Goal: Transaction & Acquisition: Purchase product/service

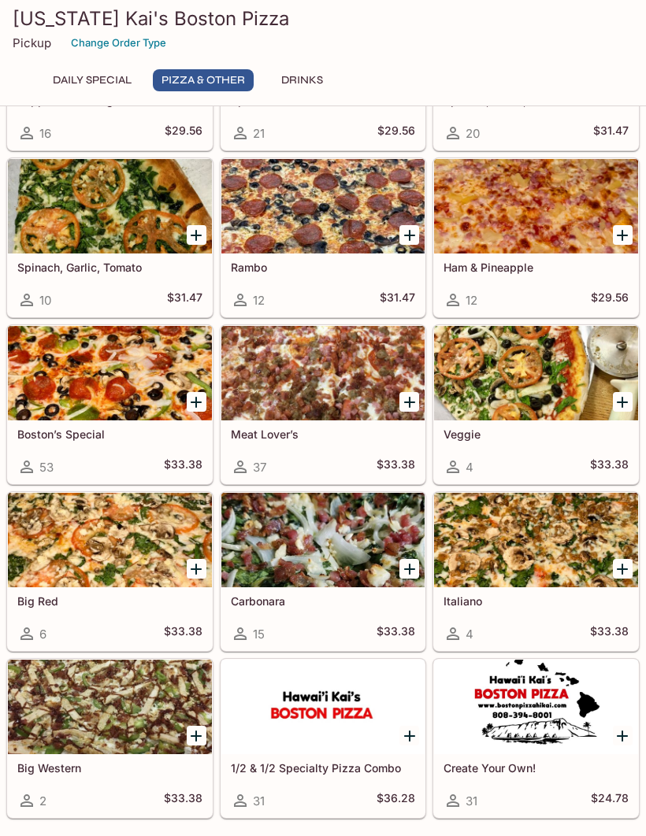
scroll to position [565, 0]
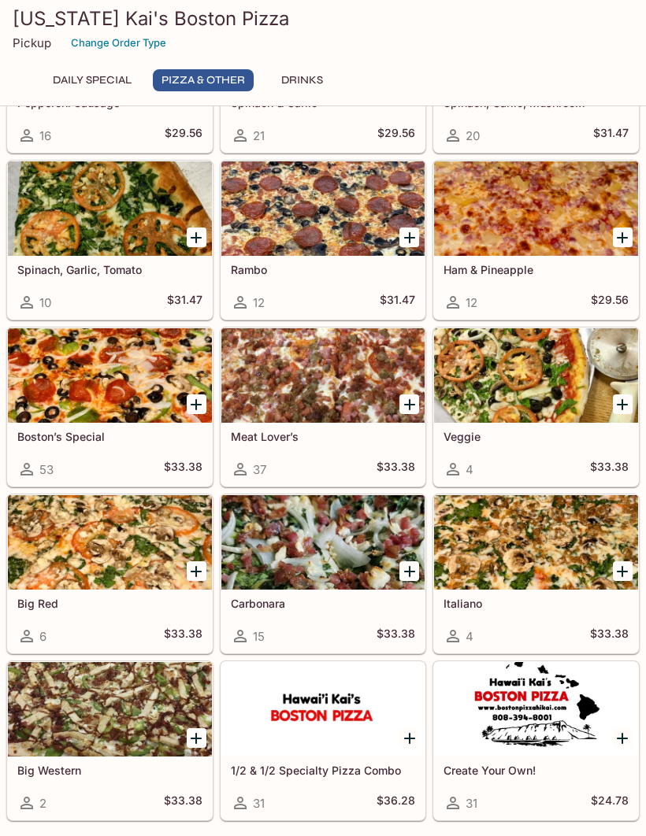
click at [113, 373] on div at bounding box center [110, 375] width 204 height 95
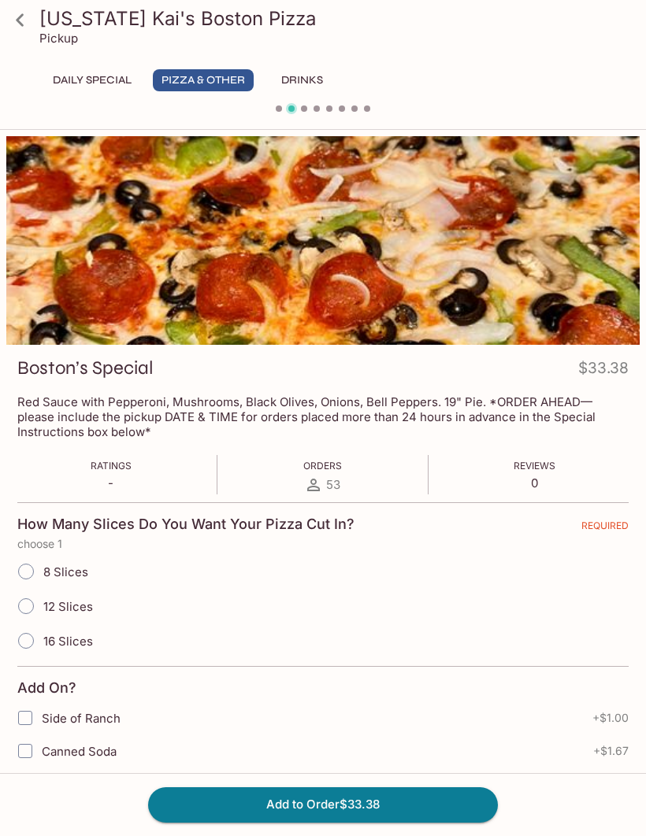
click at [24, 607] on input "12 Slices" at bounding box center [25, 606] width 33 height 33
radio input "true"
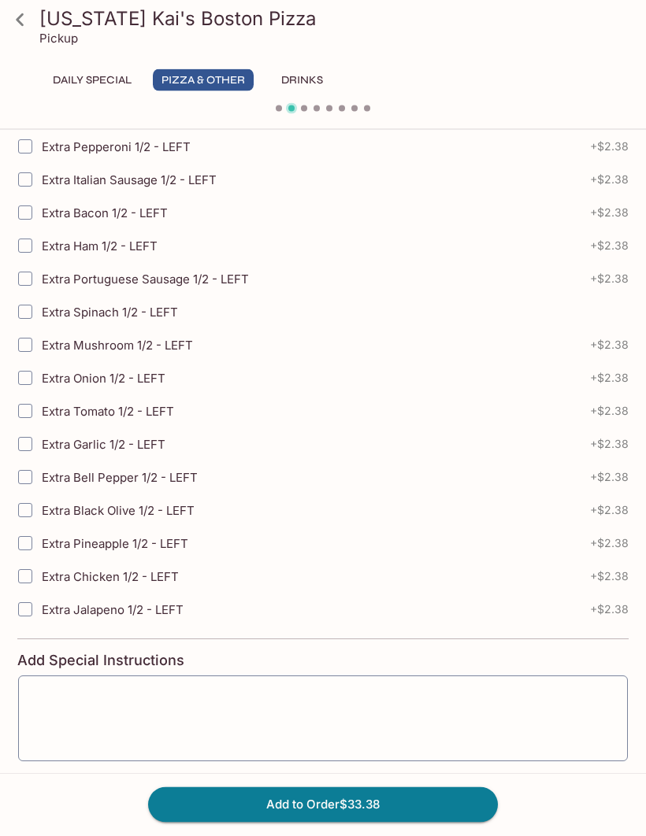
scroll to position [2044, 0]
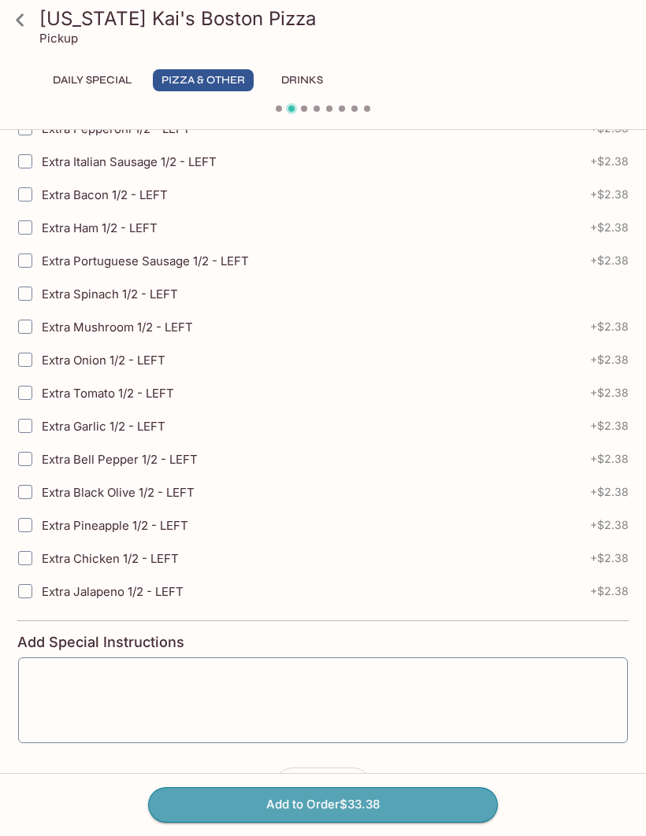
click at [265, 822] on button "Add to Order $33.38" at bounding box center [323, 805] width 350 height 35
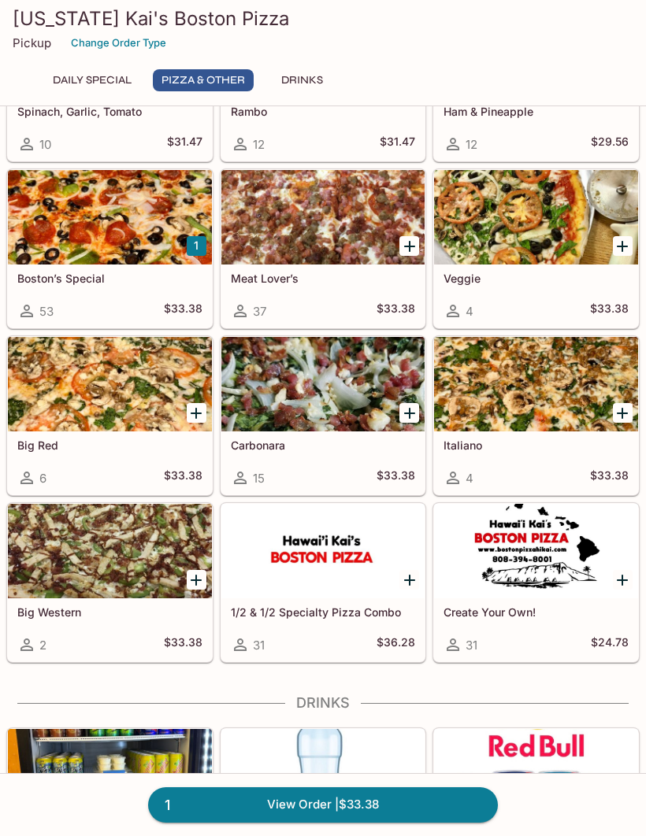
scroll to position [799, 0]
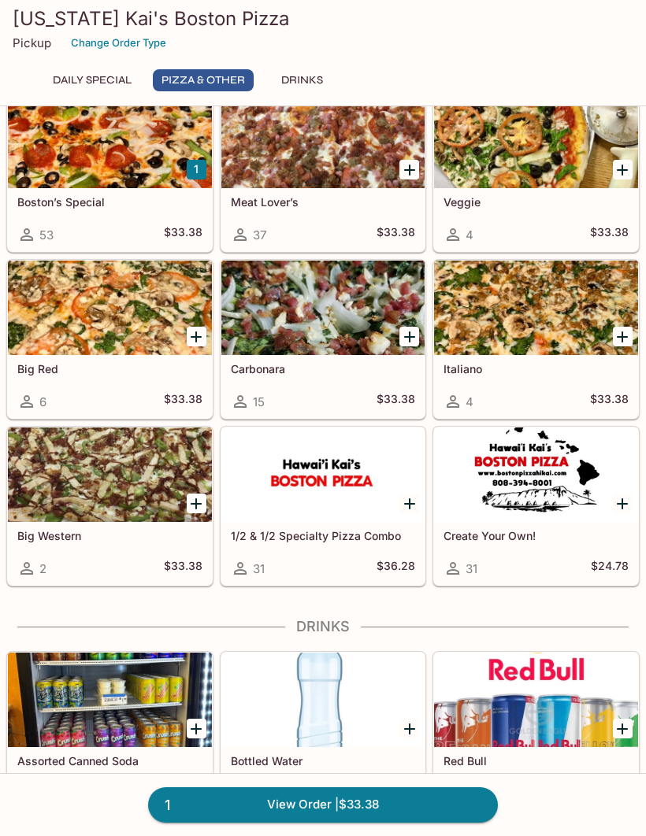
click at [282, 822] on link "1 View Order | $33.38" at bounding box center [323, 805] width 350 height 35
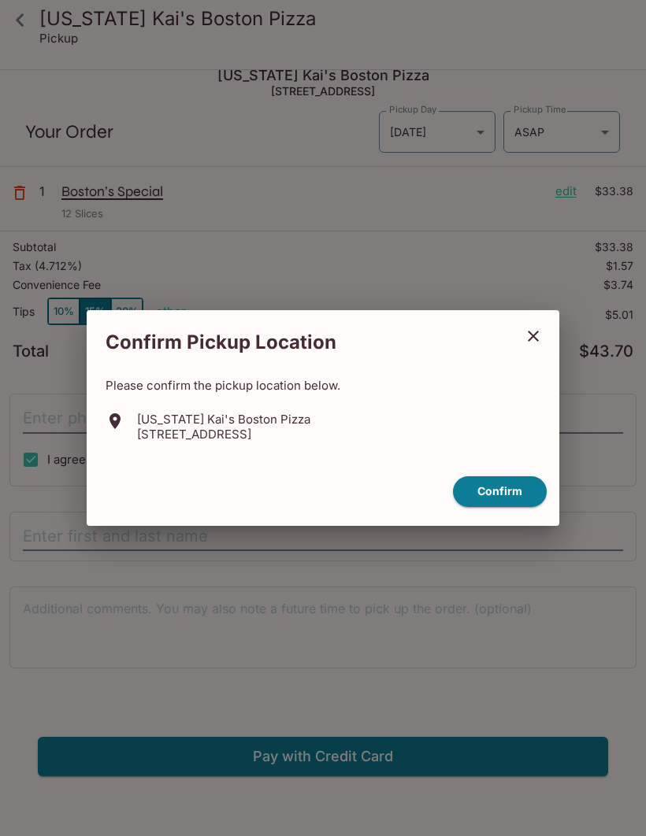
click at [495, 507] on button "Confirm" at bounding box center [500, 491] width 94 height 31
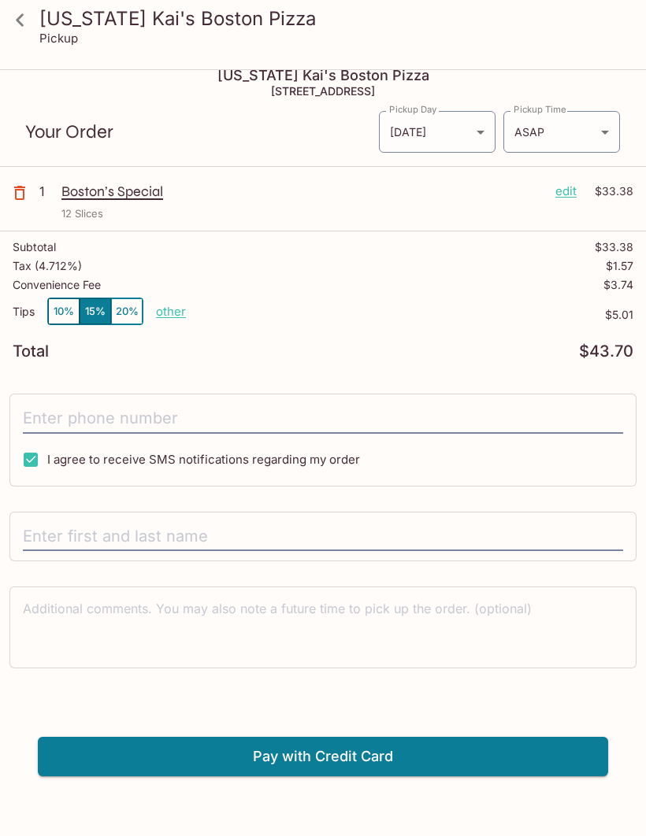
click at [342, 759] on button "Pay with Credit Card" at bounding box center [323, 756] width 570 height 39
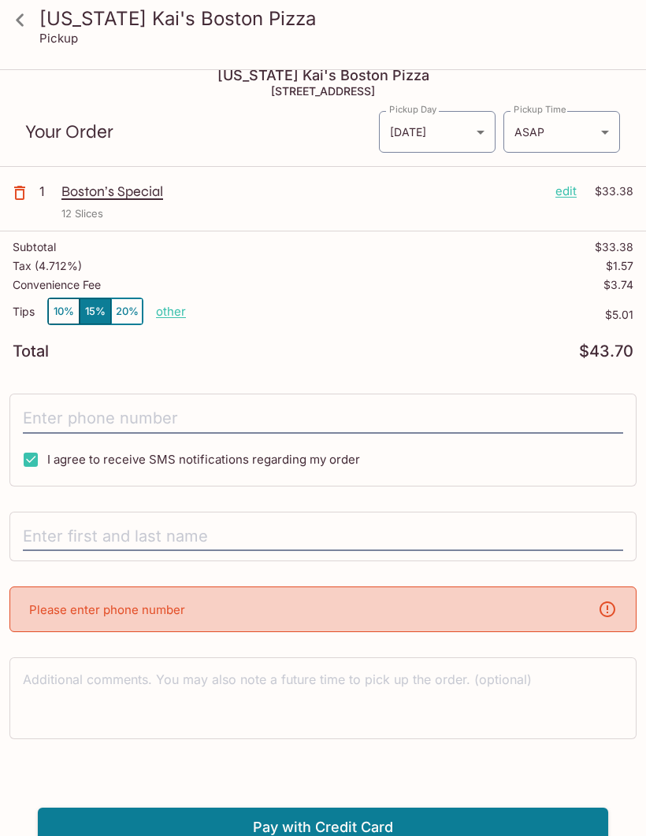
click at [350, 609] on div "Please enter phone number" at bounding box center [322, 610] width 627 height 46
click at [195, 616] on div "Please enter phone number" at bounding box center [322, 610] width 627 height 46
click at [207, 614] on div "Please enter phone number" at bounding box center [322, 610] width 627 height 46
click at [114, 612] on p "Please enter phone number" at bounding box center [107, 609] width 156 height 15
click at [211, 532] on input "text" at bounding box center [323, 537] width 600 height 30
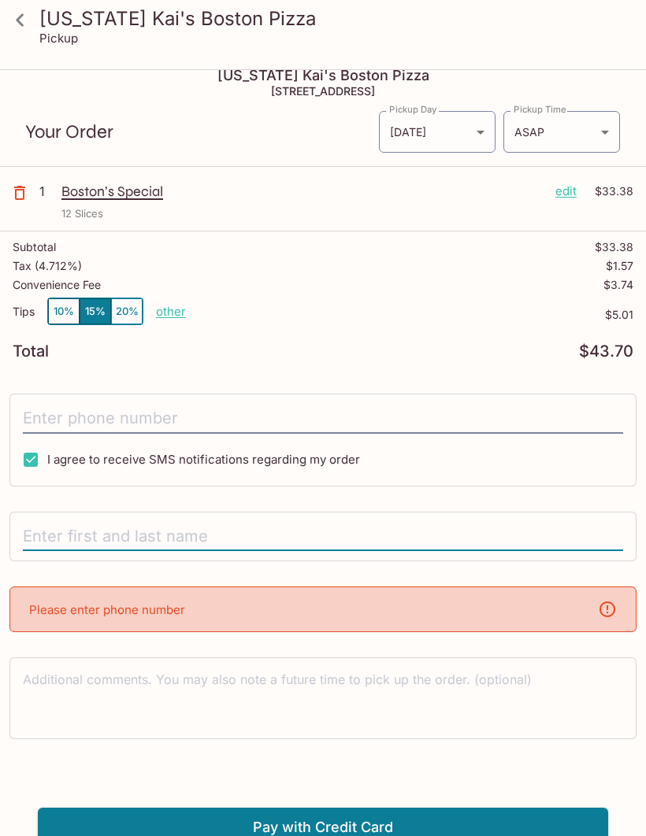
click at [218, 607] on div "Please enter phone number" at bounding box center [322, 610] width 627 height 46
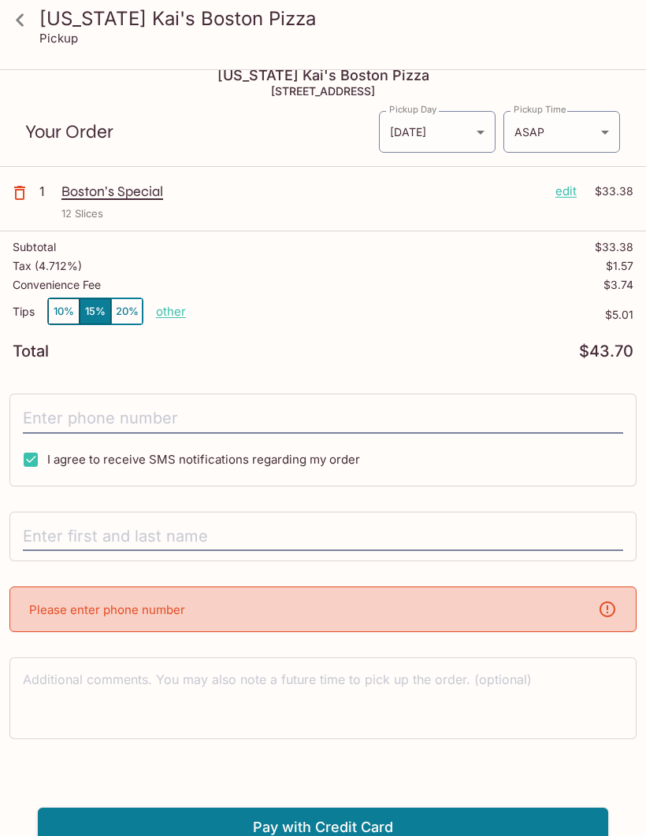
click at [245, 621] on div "Please enter phone number" at bounding box center [322, 610] width 627 height 46
click at [142, 509] on div "[US_STATE] [PERSON_NAME]'s Boston Pizza [STREET_ADDRESS] Your Order Pickup Day …" at bounding box center [323, 450] width 646 height 793
click at [35, 465] on input "I agree to receive SMS notifications regarding my order" at bounding box center [31, 460] width 32 height 32
checkbox input "false"
click at [141, 506] on div "[US_STATE] [PERSON_NAME]'s Boston Pizza [STREET_ADDRESS] Your Order Pickup Day …" at bounding box center [323, 450] width 646 height 793
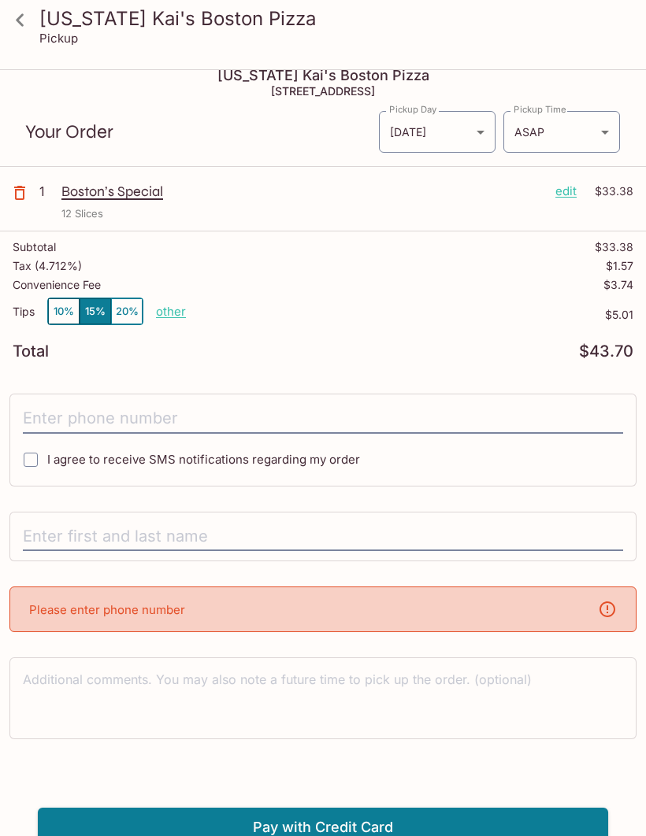
click at [133, 412] on input "tel" at bounding box center [323, 419] width 600 height 30
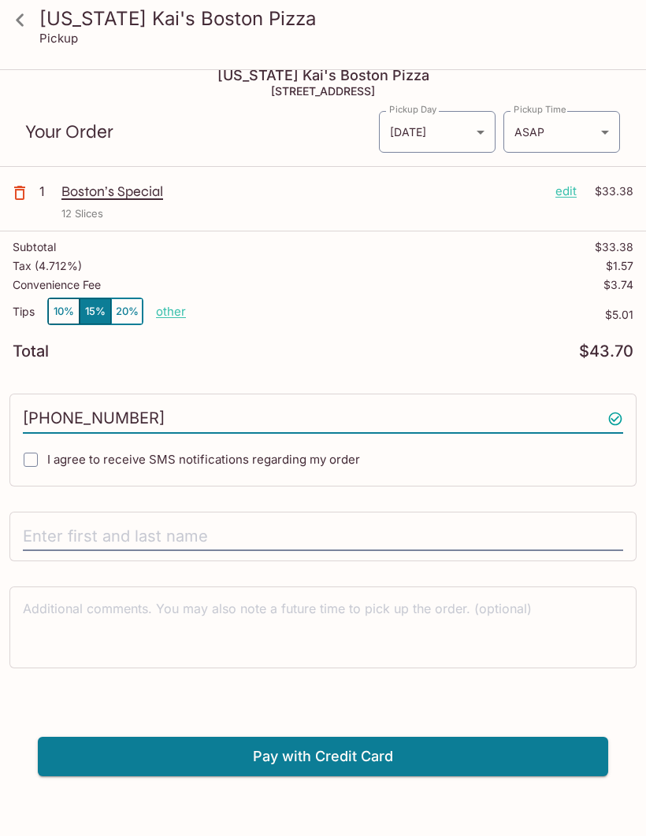
type input "[PHONE_NUMBER]"
click at [41, 465] on input "I agree to receive SMS notifications regarding my order" at bounding box center [31, 460] width 32 height 32
checkbox input "true"
click at [167, 534] on input "text" at bounding box center [323, 537] width 600 height 30
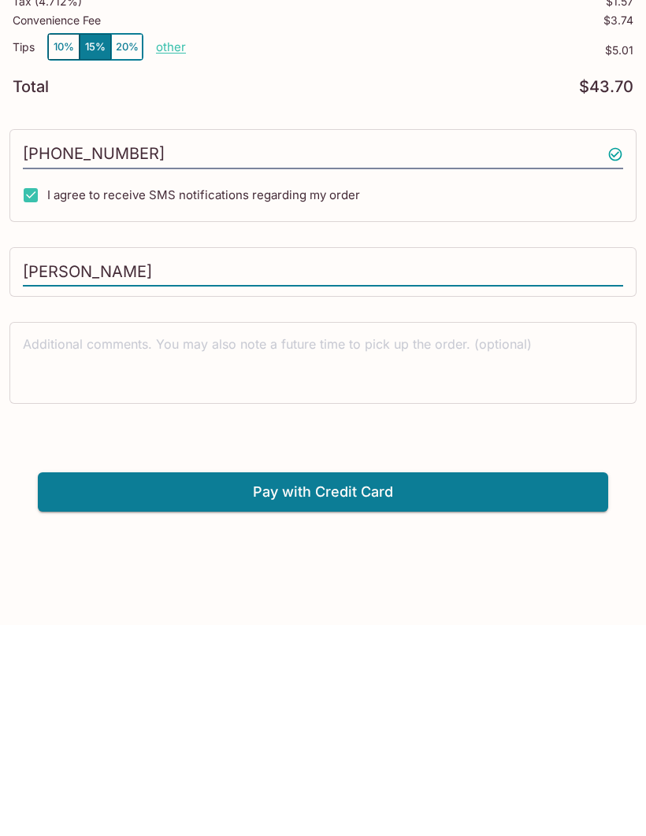
scroll to position [71, 0]
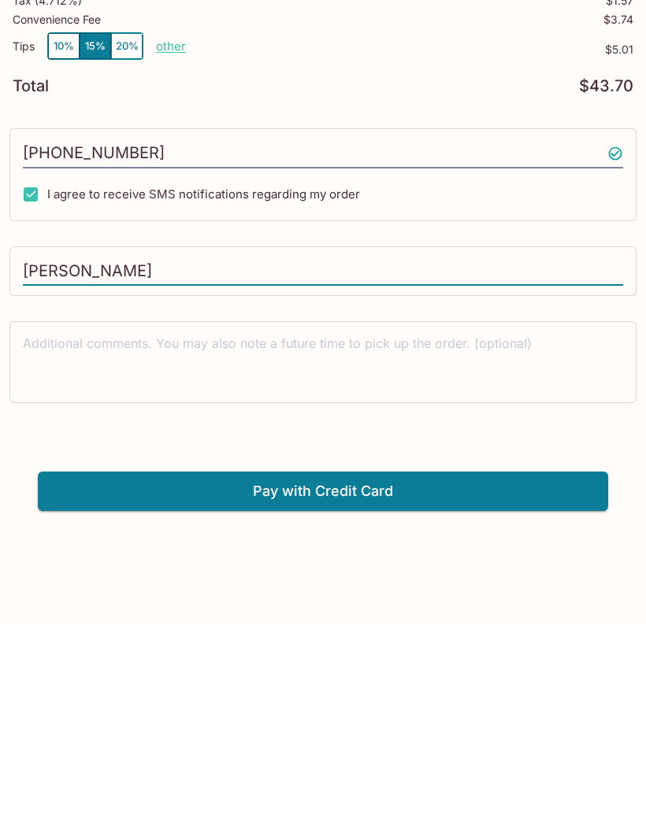
type input "[PERSON_NAME]"
click at [313, 683] on button "Pay with Credit Card" at bounding box center [323, 702] width 570 height 39
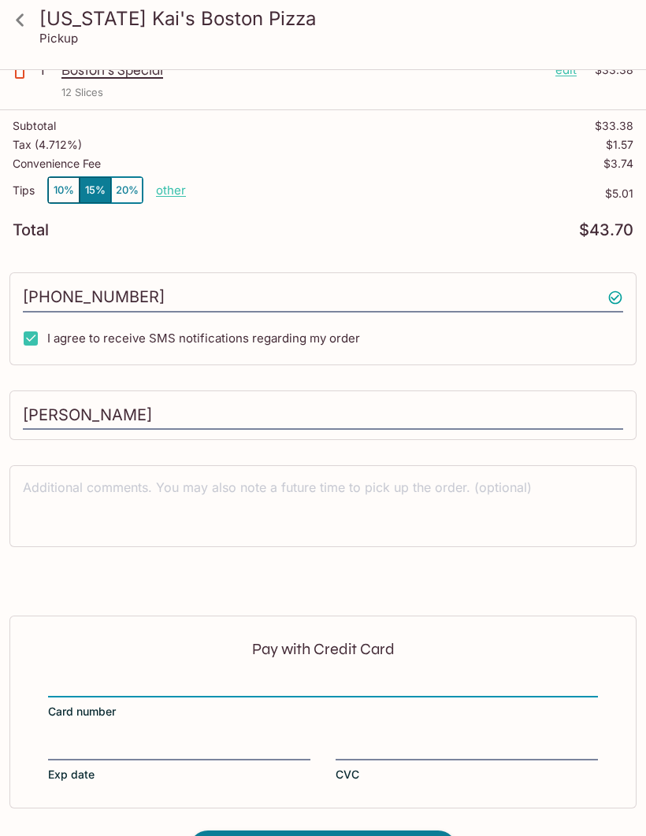
scroll to position [192, 0]
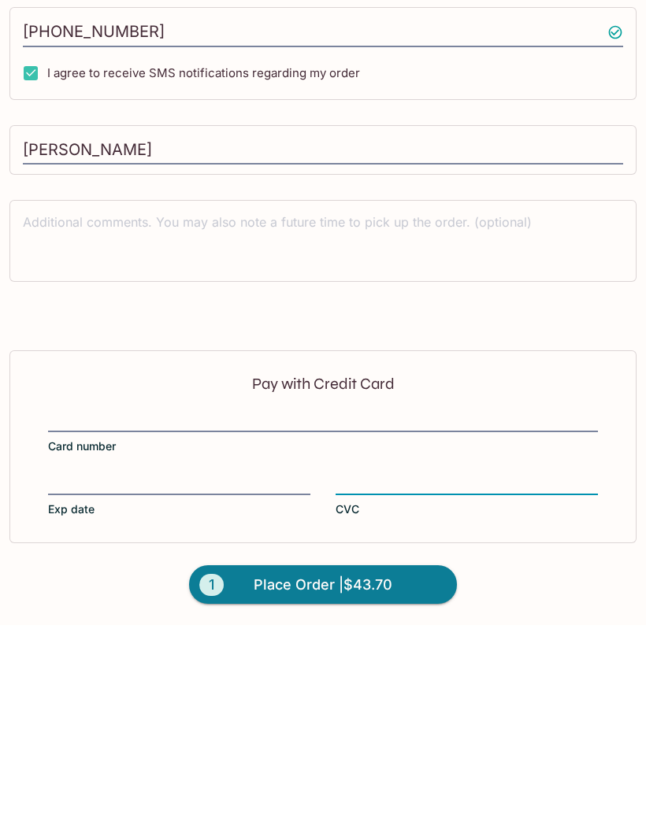
click at [290, 784] on span "Place Order | $43.70" at bounding box center [323, 796] width 139 height 25
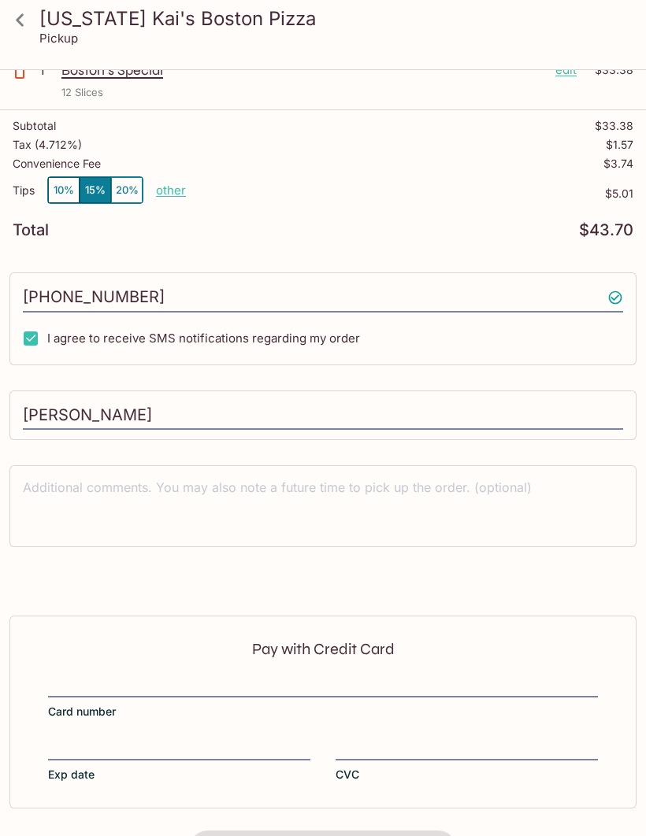
scroll to position [24, 0]
